Goal: Information Seeking & Learning: Learn about a topic

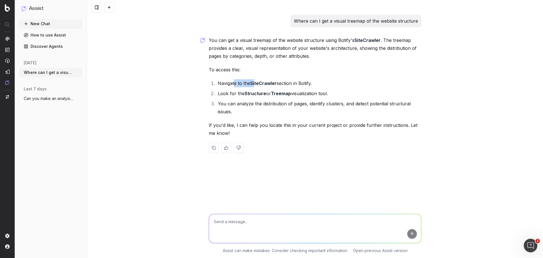
drag, startPoint x: 250, startPoint y: 83, endPoint x: 265, endPoint y: 82, distance: 15.3
click at [258, 83] on li "Navigate to the SiteCrawler section in Botify." at bounding box center [318, 83] width 205 height 8
click at [267, 82] on strong "SiteCrawler" at bounding box center [263, 83] width 26 height 6
drag, startPoint x: 243, startPoint y: 93, endPoint x: 295, endPoint y: 94, distance: 52.1
click at [284, 95] on li "Look for the Structure or Treemap visualization tool." at bounding box center [318, 93] width 205 height 8
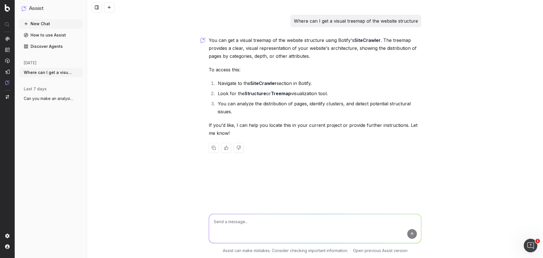
click at [295, 94] on li "Look for the Structure or Treemap visualization tool." at bounding box center [318, 93] width 205 height 8
drag, startPoint x: 227, startPoint y: 124, endPoint x: 247, endPoint y: 124, distance: 20.4
click at [246, 124] on p "If you'd like, I can help you locate this in your current project or provide fu…" at bounding box center [315, 129] width 213 height 16
click at [259, 124] on p "If you'd like, I can help you locate this in your current project or provide fu…" at bounding box center [315, 129] width 213 height 16
click at [243, 220] on textarea at bounding box center [315, 228] width 212 height 29
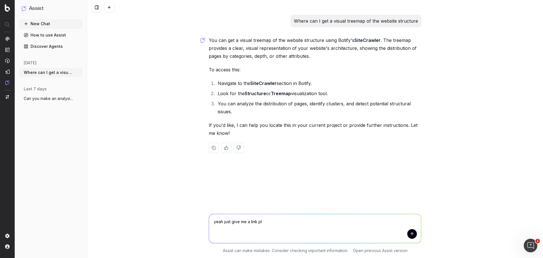
type textarea "yeah just give me a link pls"
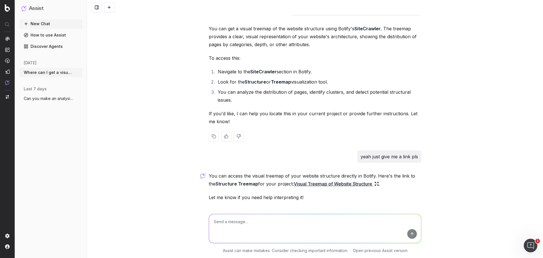
scroll to position [31, 0]
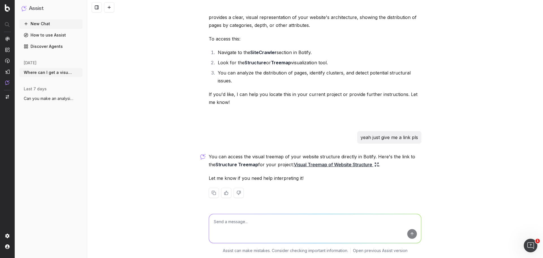
click at [312, 161] on link "Visual Treemap of Website Structure" at bounding box center [336, 164] width 85 height 8
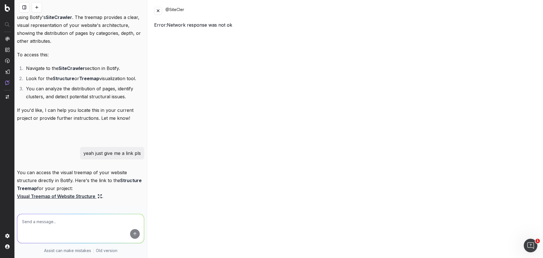
click at [158, 11] on button at bounding box center [158, 11] width 8 height 8
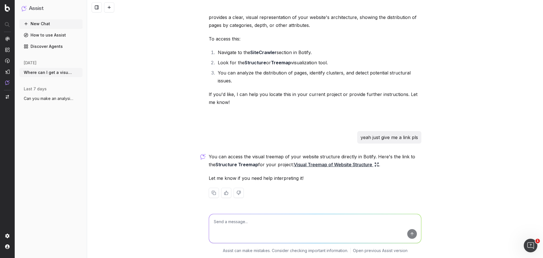
click at [305, 164] on link "Visual Treemap of Website Structure" at bounding box center [336, 164] width 85 height 8
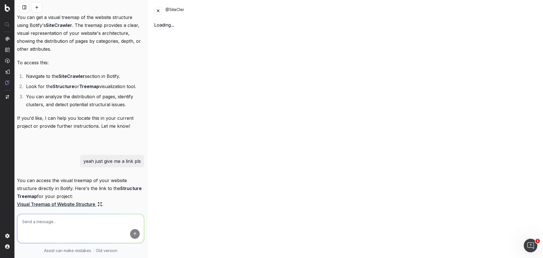
scroll to position [39, 0]
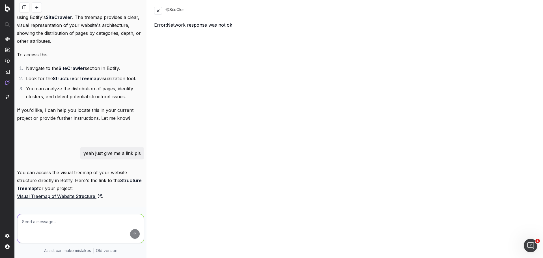
click at [158, 12] on button at bounding box center [158, 11] width 8 height 8
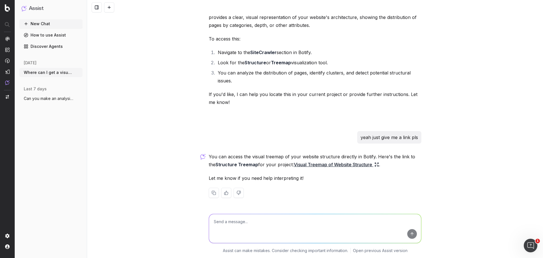
scroll to position [31, 0]
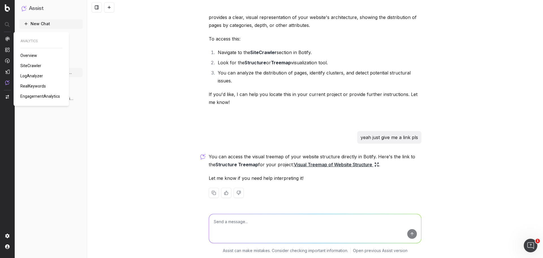
click at [31, 64] on span "SiteCrawler" at bounding box center [30, 65] width 21 height 5
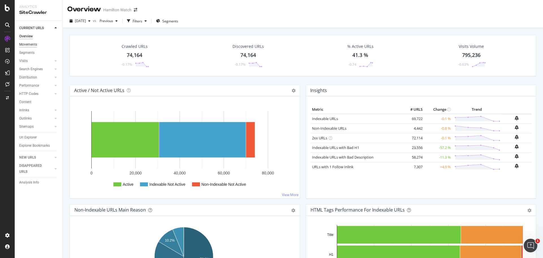
click at [33, 44] on div "Movements" at bounding box center [28, 45] width 18 height 6
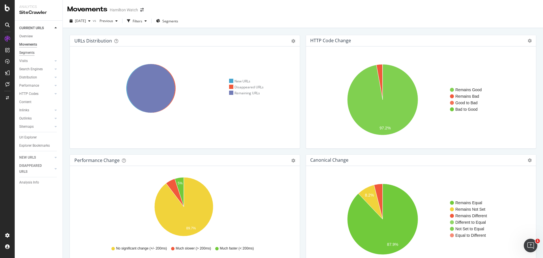
click at [25, 53] on div "Segments" at bounding box center [26, 53] width 15 height 6
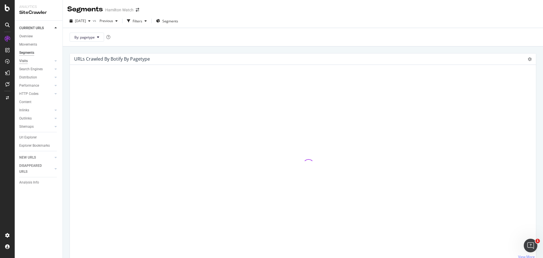
click at [23, 61] on div "Visits" at bounding box center [23, 61] width 8 height 6
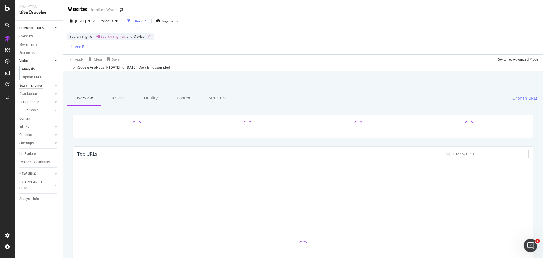
click at [33, 87] on div "Search Engines" at bounding box center [30, 86] width 23 height 6
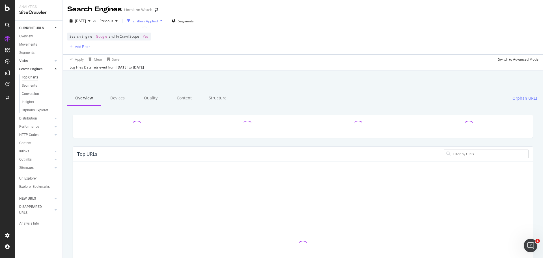
click at [32, 62] on link "Visits" at bounding box center [36, 61] width 34 height 6
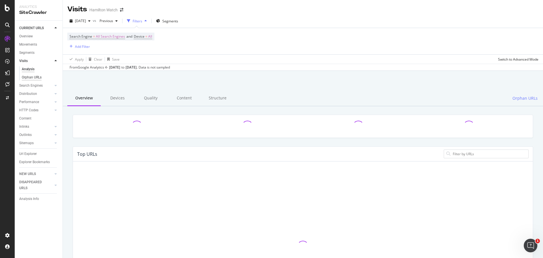
click at [30, 78] on div "Orphan URLs" at bounding box center [32, 77] width 20 height 6
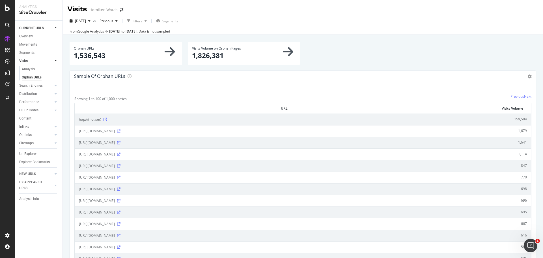
click at [121, 130] on icon at bounding box center [118, 130] width 3 height 3
click at [105, 120] on icon at bounding box center [105, 119] width 3 height 3
click at [87, 120] on span "http://(not set)" at bounding box center [90, 120] width 22 height 6
click at [224, 148] on td "[URL][DOMAIN_NAME]" at bounding box center [285, 143] width 420 height 12
click at [183, 154] on td "[URL][DOMAIN_NAME]" at bounding box center [285, 154] width 420 height 12
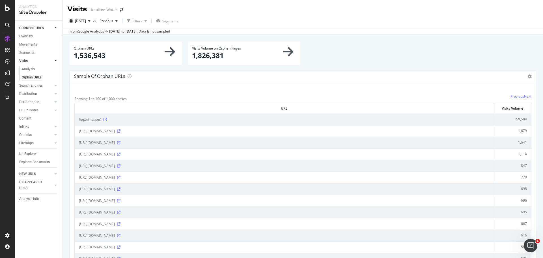
drag, startPoint x: 216, startPoint y: 157, endPoint x: 127, endPoint y: 151, distance: 89.0
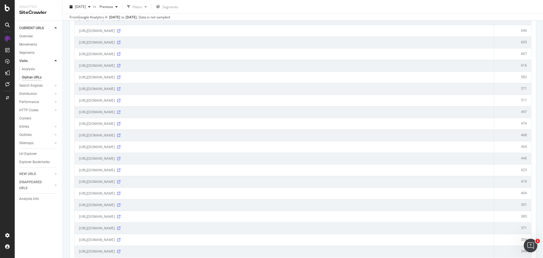
scroll to position [72, 0]
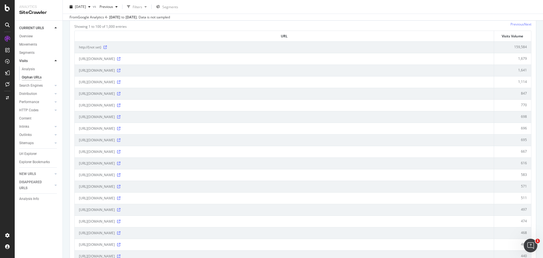
click at [30, 87] on div "Search Engines" at bounding box center [30, 86] width 23 height 6
click at [26, 99] on div "Segments" at bounding box center [29, 102] width 15 height 6
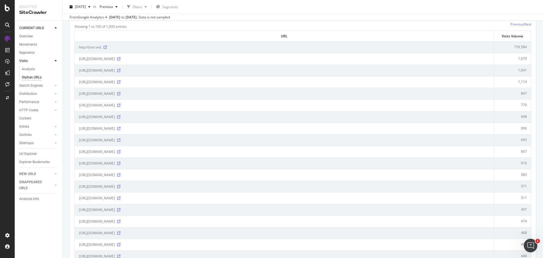
click at [29, 99] on div "Segments" at bounding box center [29, 102] width 15 height 6
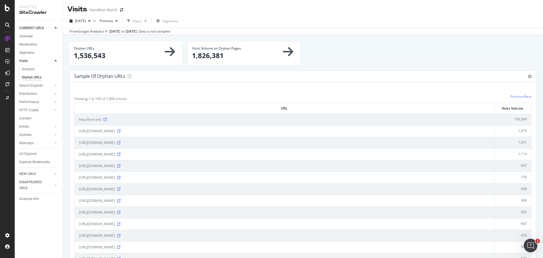
click at [283, 6] on div "[PERSON_NAME] Watch" at bounding box center [303, 7] width 480 height 14
